Goal: Task Accomplishment & Management: Use online tool/utility

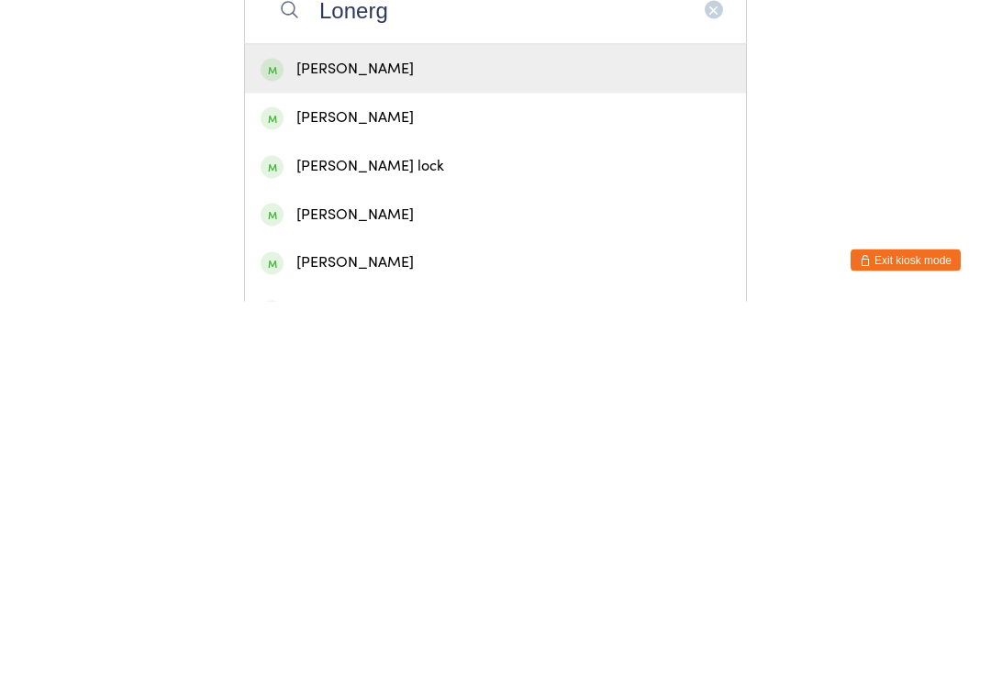
scroll to position [30, 0]
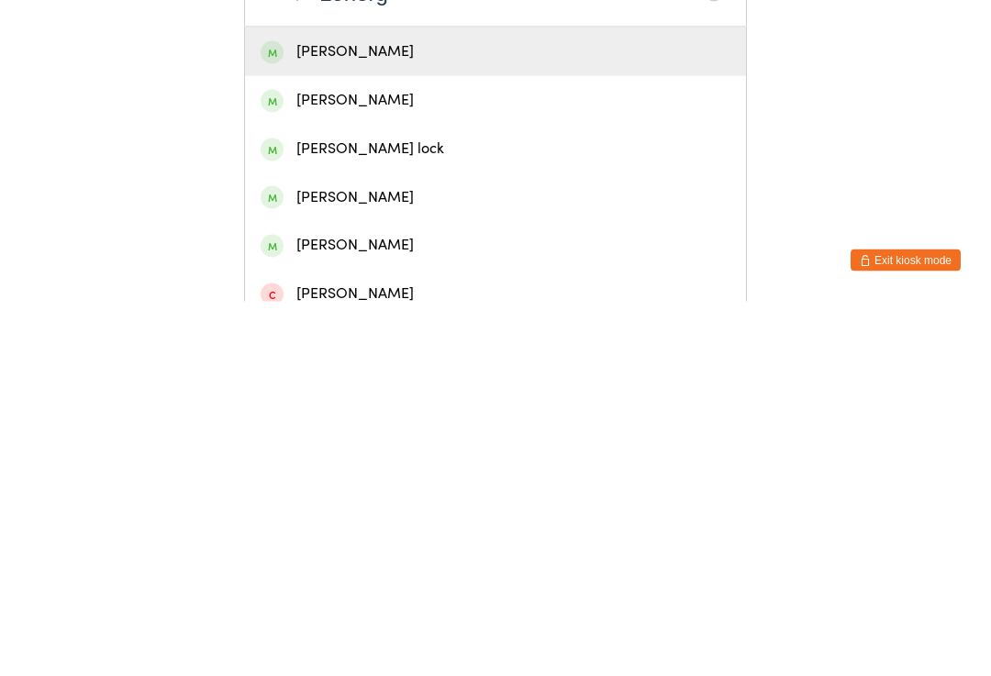
type input "Lonerg"
click at [380, 414] on div "[PERSON_NAME]" at bounding box center [496, 426] width 470 height 25
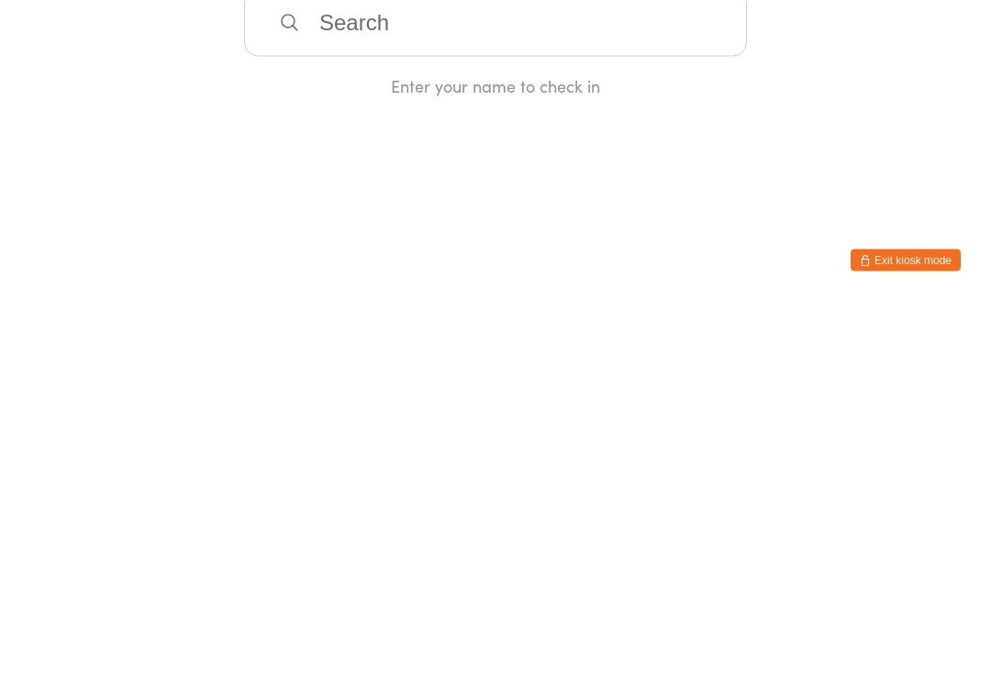
scroll to position [0, 0]
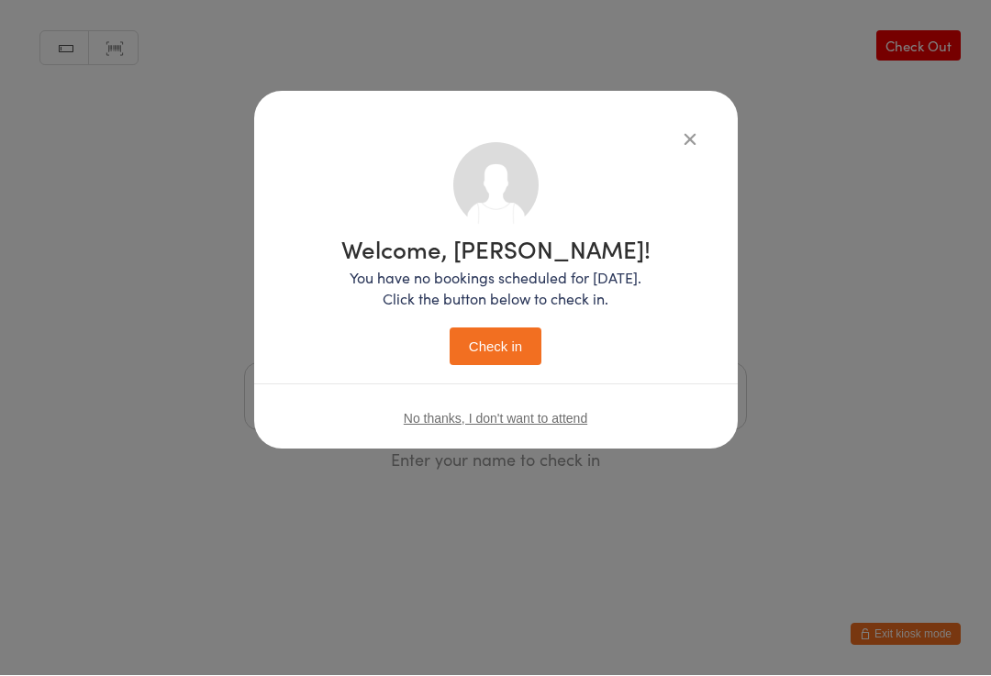
click at [488, 321] on div "Welcome, [PERSON_NAME]! You have no bookings scheduled for [DATE]. Click the bu…" at bounding box center [495, 302] width 309 height 128
click at [499, 350] on button "Check in" at bounding box center [496, 347] width 92 height 38
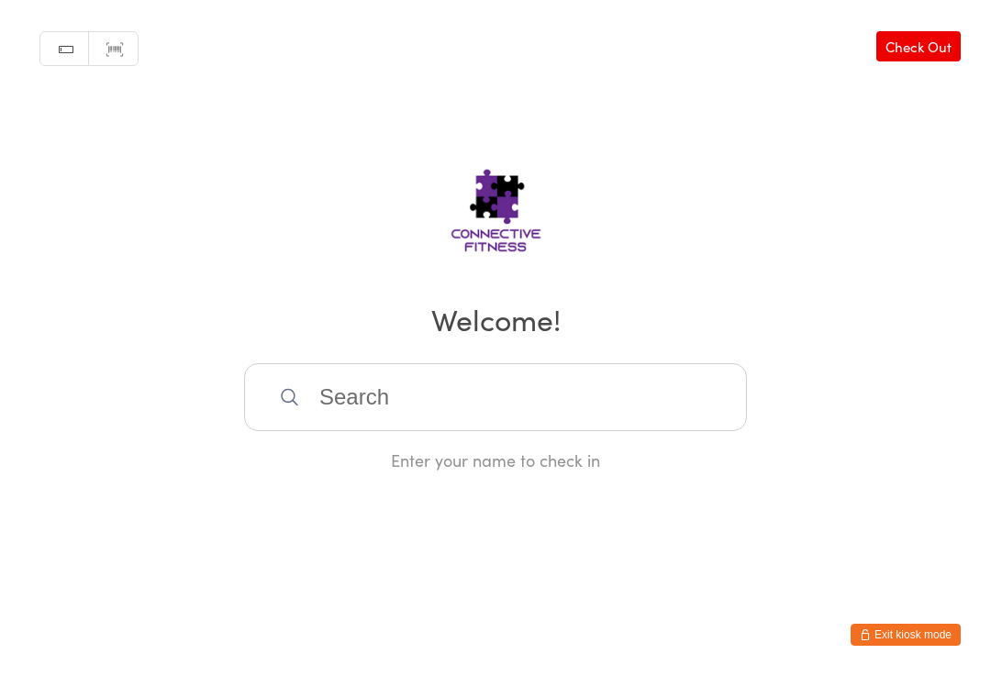
click at [373, 402] on input "search" at bounding box center [495, 397] width 503 height 68
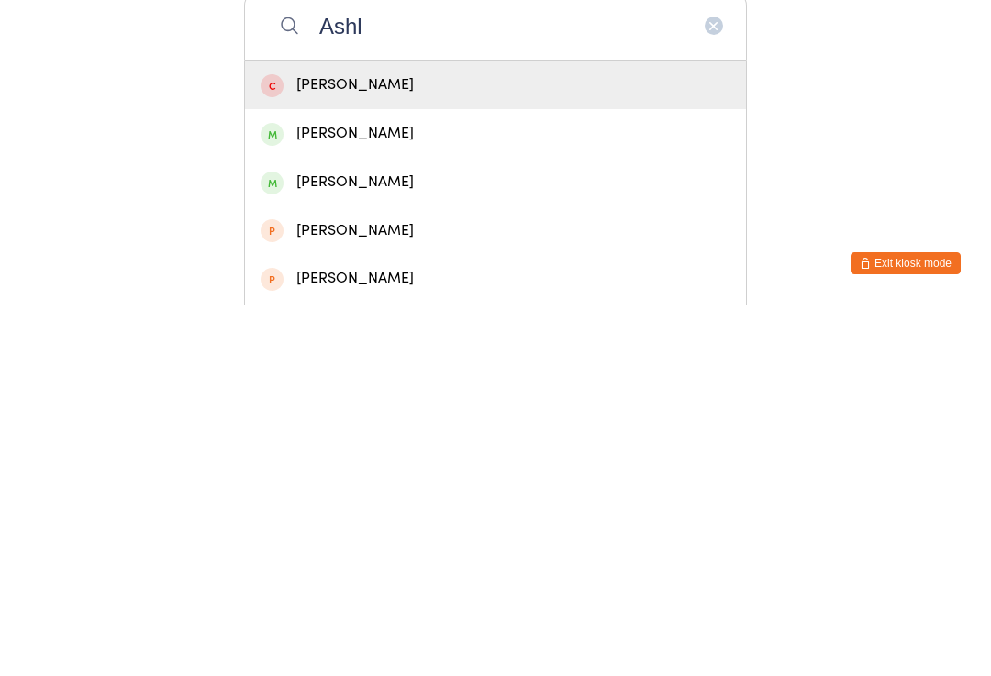
type input "Ashl"
click at [332, 493] on div "[PERSON_NAME]" at bounding box center [496, 505] width 470 height 25
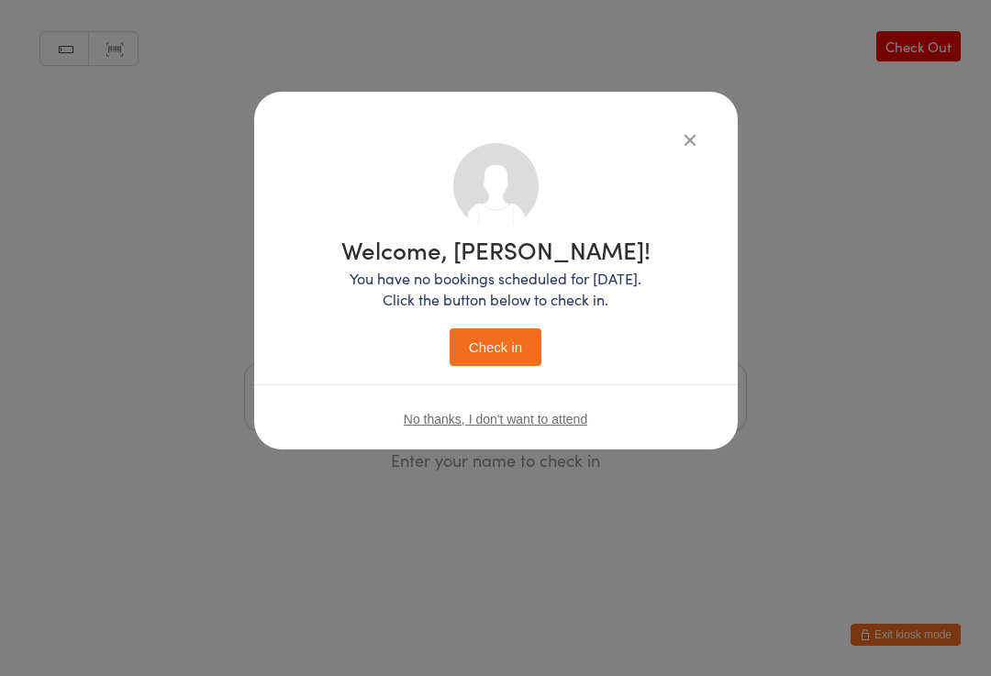
click at [496, 347] on button "Check in" at bounding box center [496, 347] width 92 height 38
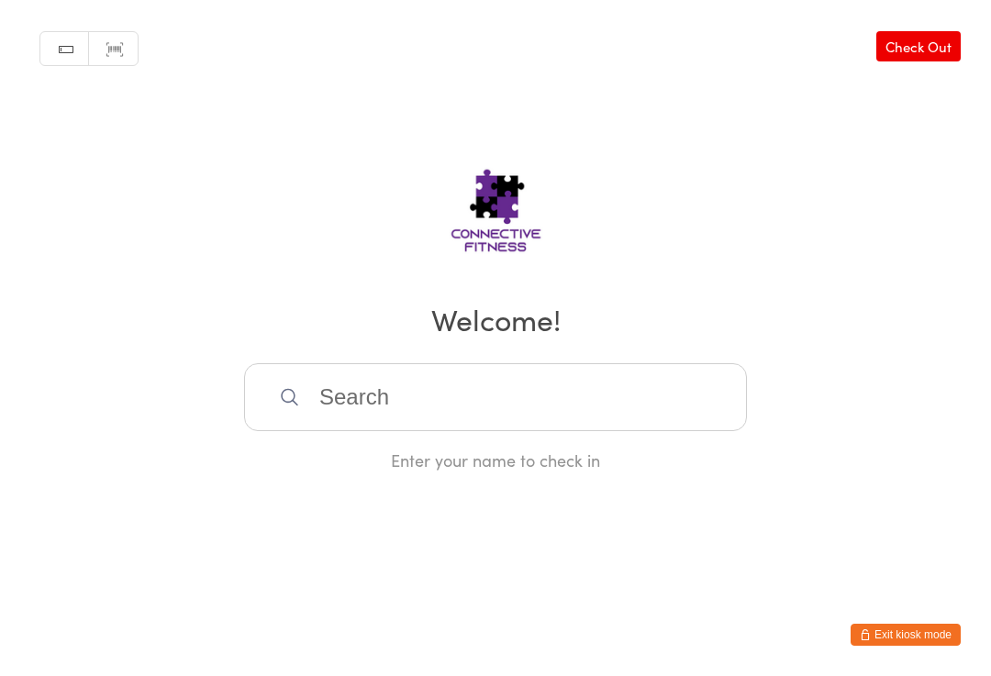
click at [388, 415] on input "search" at bounding box center [495, 397] width 503 height 68
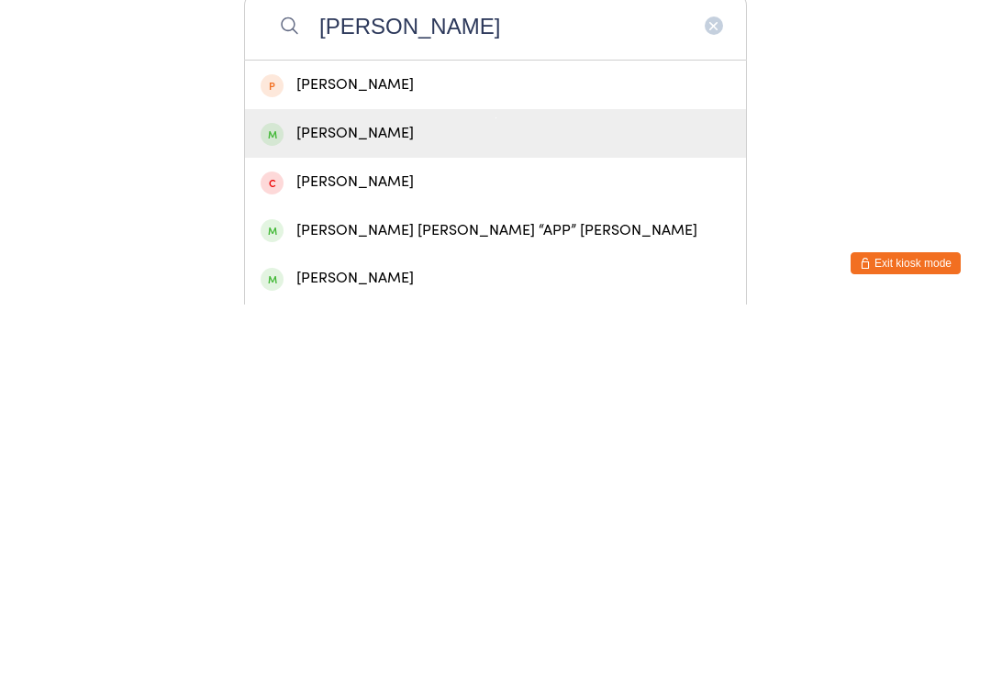
type input "[PERSON_NAME]"
click at [405, 493] on div "[PERSON_NAME]" at bounding box center [496, 505] width 470 height 25
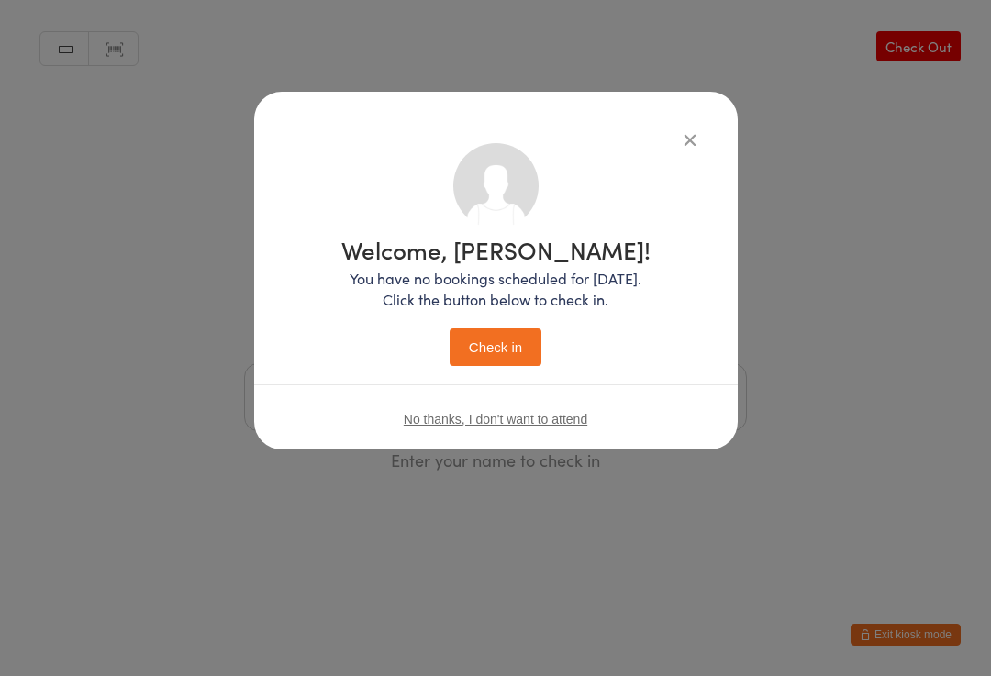
click at [505, 355] on button "Check in" at bounding box center [496, 347] width 92 height 38
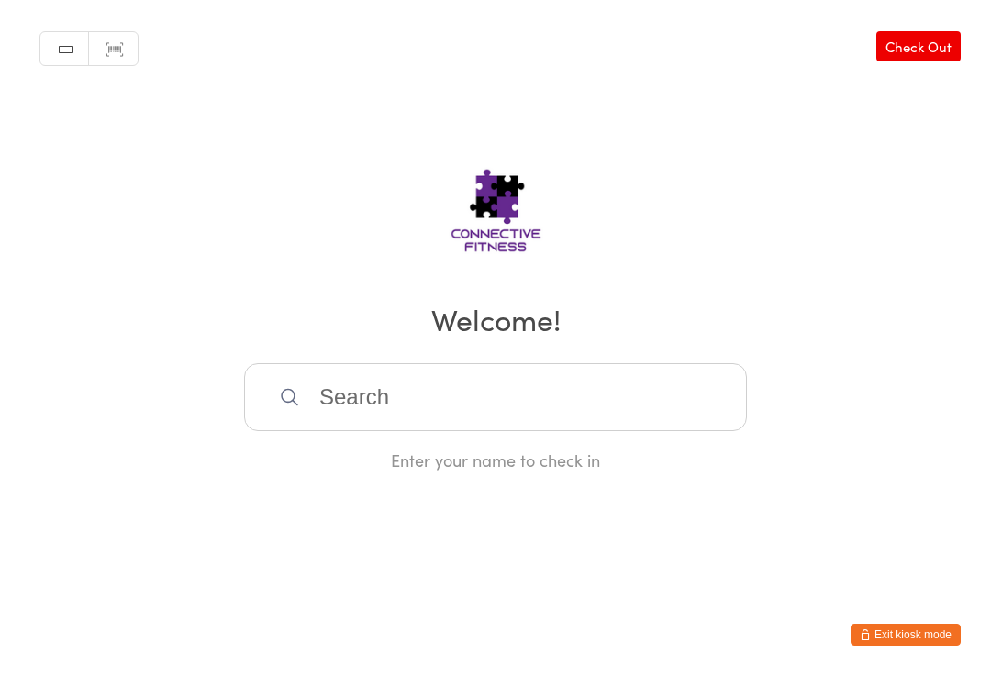
click at [446, 426] on input "search" at bounding box center [495, 397] width 503 height 68
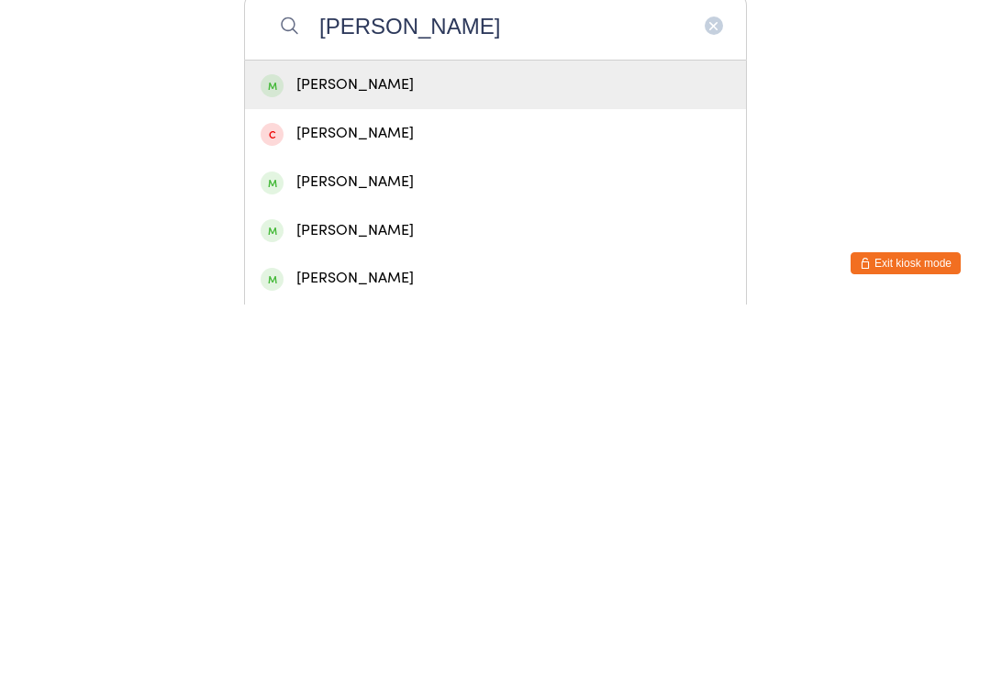
type input "[PERSON_NAME]"
click at [388, 444] on div "[PERSON_NAME]" at bounding box center [496, 456] width 470 height 25
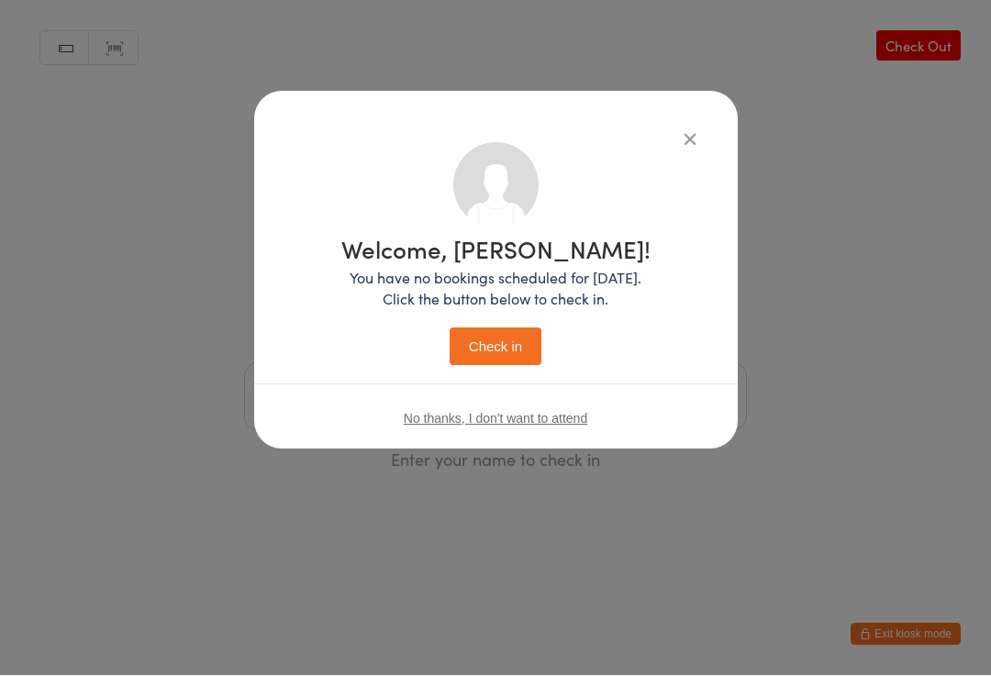
click at [506, 357] on button "Check in" at bounding box center [496, 347] width 92 height 38
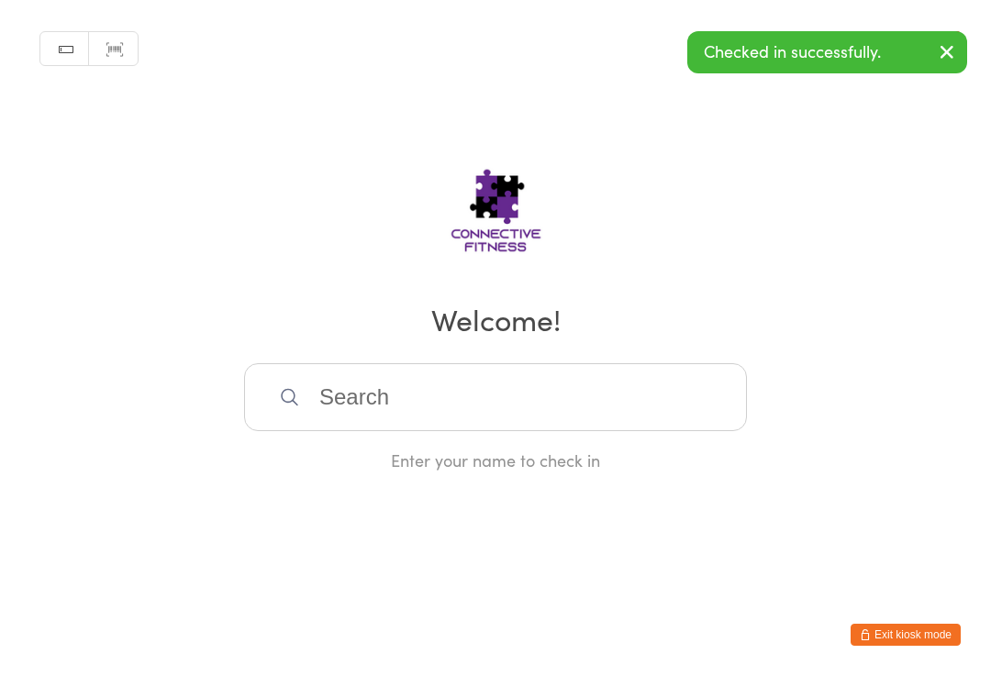
click at [352, 431] on input "search" at bounding box center [495, 397] width 503 height 68
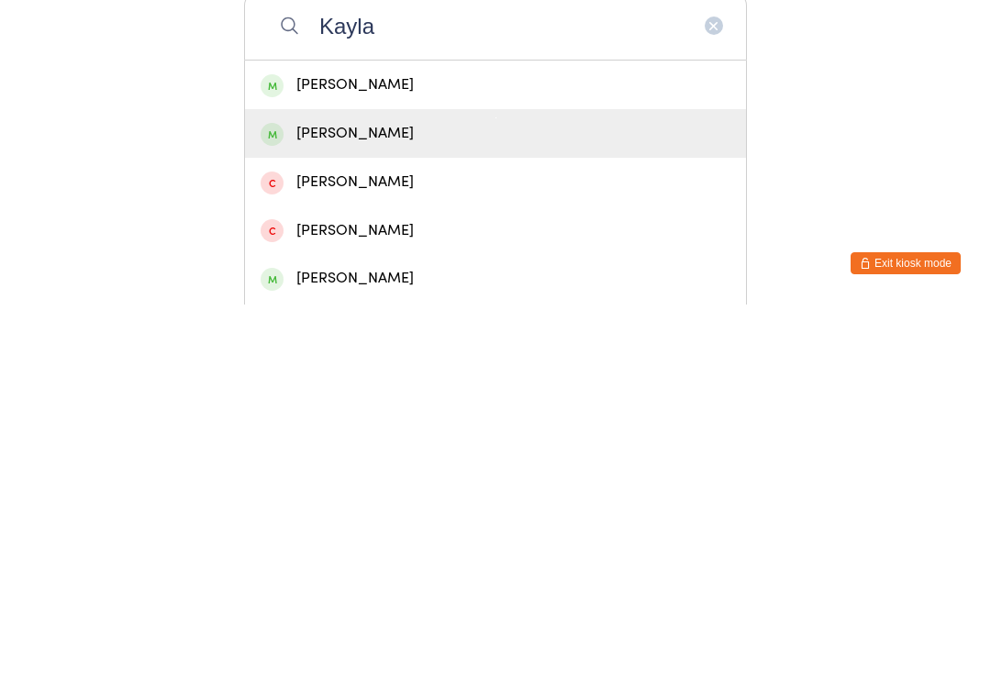
type input "Kayla"
click at [401, 493] on div "[PERSON_NAME]" at bounding box center [496, 505] width 470 height 25
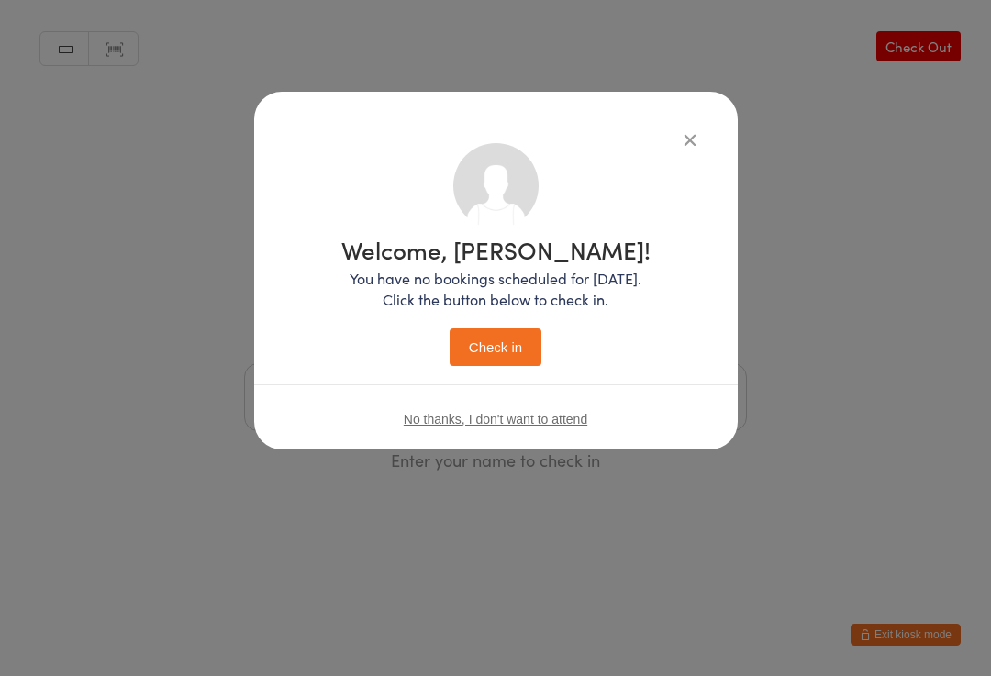
click at [493, 341] on button "Check in" at bounding box center [496, 347] width 92 height 38
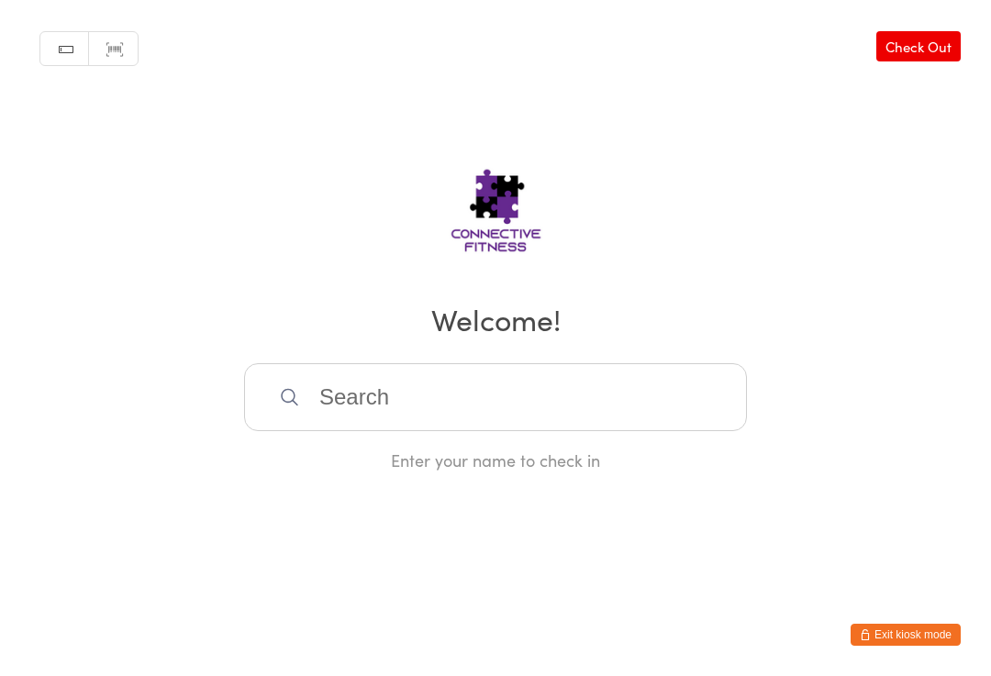
click at [602, 381] on input "search" at bounding box center [495, 397] width 503 height 68
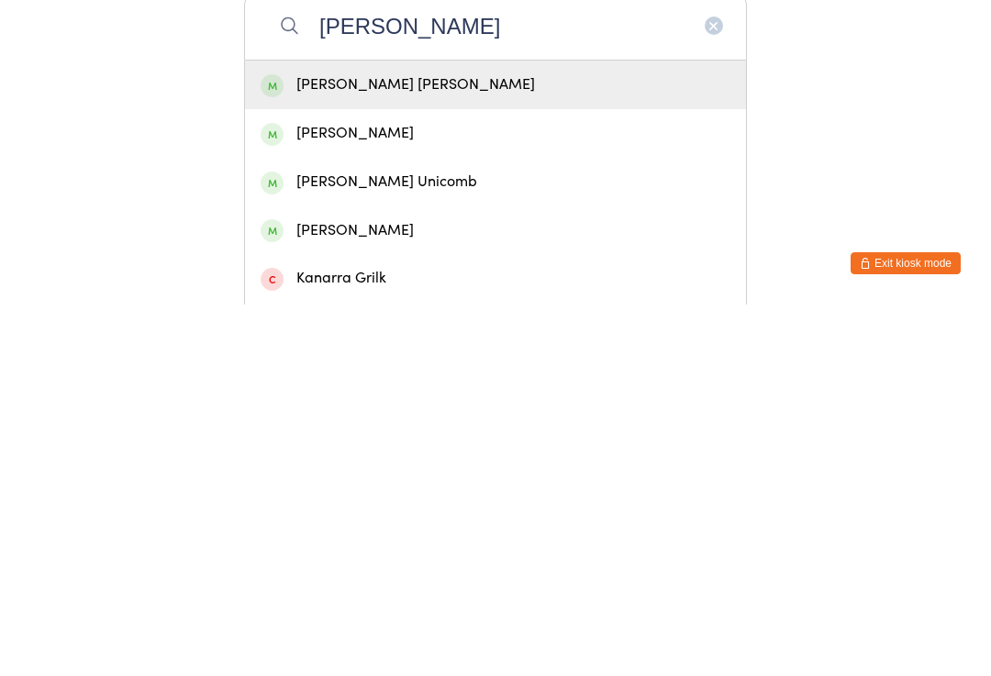
type input "[PERSON_NAME]"
click at [493, 493] on div "[PERSON_NAME]" at bounding box center [496, 505] width 470 height 25
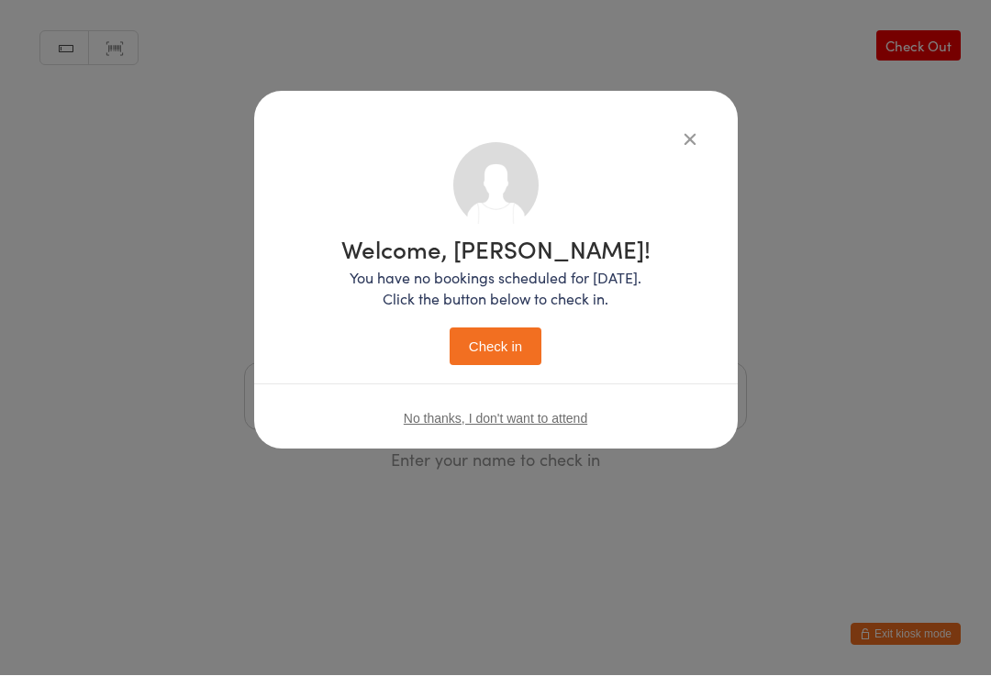
click at [509, 350] on button "Check in" at bounding box center [496, 347] width 92 height 38
